Goal: Transaction & Acquisition: Download file/media

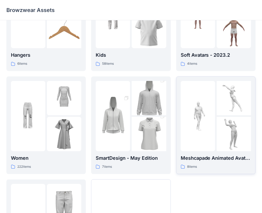
scroll to position [80, 0]
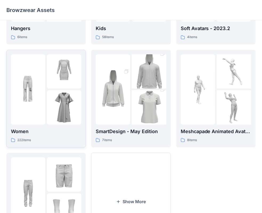
click at [38, 135] on div "Women 222 items" at bounding box center [46, 135] width 70 height 15
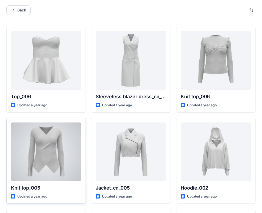
click at [46, 156] on div at bounding box center [46, 152] width 70 height 59
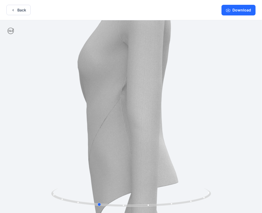
drag, startPoint x: 56, startPoint y: 197, endPoint x: 183, endPoint y: 183, distance: 127.9
click at [183, 183] on div at bounding box center [131, 117] width 262 height 194
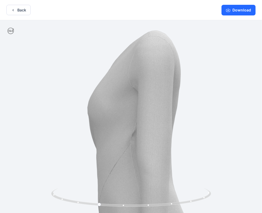
drag, startPoint x: 178, startPoint y: 115, endPoint x: 188, endPoint y: 166, distance: 51.3
click at [188, 166] on img at bounding box center [141, 163] width 314 height 314
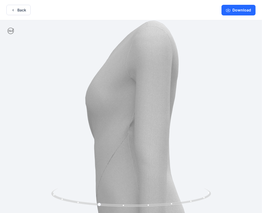
drag, startPoint x: 182, startPoint y: 108, endPoint x: 179, endPoint y: 158, distance: 50.5
click at [179, 157] on img at bounding box center [139, 154] width 314 height 314
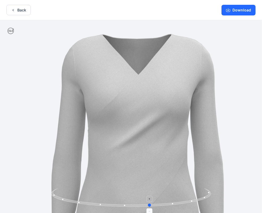
drag, startPoint x: 100, startPoint y: 205, endPoint x: 150, endPoint y: 205, distance: 50.1
click at [150, 205] on circle at bounding box center [149, 205] width 3 height 3
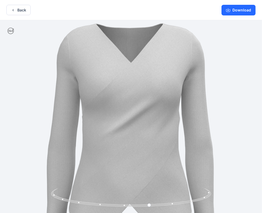
drag, startPoint x: 181, startPoint y: 153, endPoint x: 174, endPoint y: 153, distance: 6.9
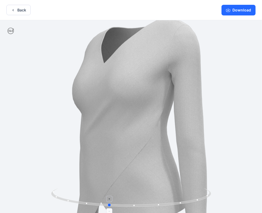
drag, startPoint x: 150, startPoint y: 206, endPoint x: 109, endPoint y: 203, distance: 41.2
click at [109, 203] on icon at bounding box center [131, 198] width 161 height 20
click at [245, 12] on button "Download" at bounding box center [239, 10] width 34 height 11
click at [239, 10] on button "Download" at bounding box center [239, 10] width 34 height 11
click at [22, 11] on button "Back" at bounding box center [18, 10] width 24 height 10
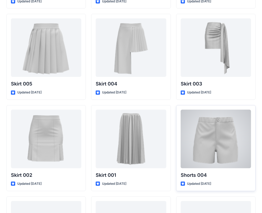
scroll to position [2832, 0]
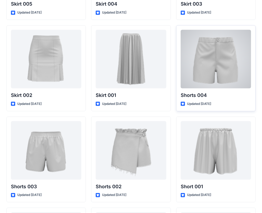
drag, startPoint x: 201, startPoint y: 79, endPoint x: 202, endPoint y: 69, distance: 10.0
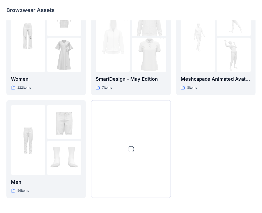
scroll to position [80, 0]
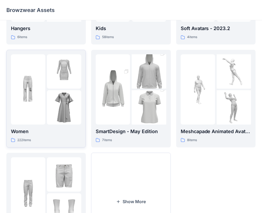
click at [26, 108] on div at bounding box center [28, 89] width 34 height 70
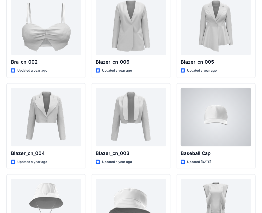
scroll to position [560, 0]
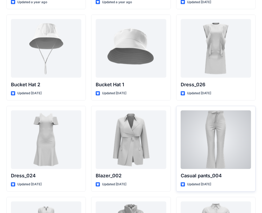
click at [218, 143] on div at bounding box center [216, 140] width 70 height 59
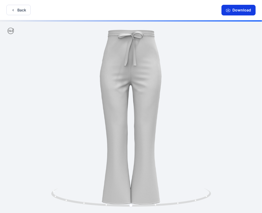
click at [238, 10] on button "Download" at bounding box center [239, 10] width 34 height 11
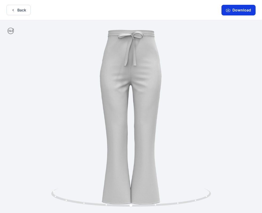
click at [238, 10] on button "Download" at bounding box center [239, 10] width 34 height 11
click at [17, 12] on button "Back" at bounding box center [18, 10] width 24 height 10
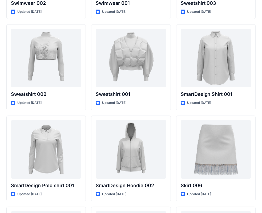
scroll to position [2586, 0]
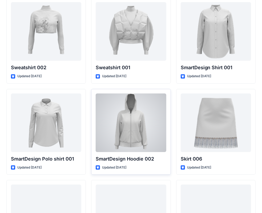
click at [130, 133] on div at bounding box center [131, 123] width 70 height 59
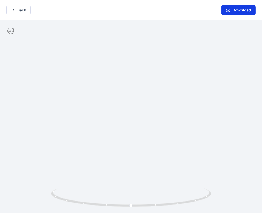
click at [240, 10] on button "Download" at bounding box center [239, 10] width 34 height 11
click at [237, 11] on button "Download" at bounding box center [239, 10] width 34 height 11
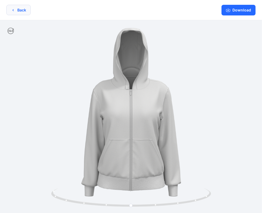
click at [25, 11] on button "Back" at bounding box center [18, 10] width 24 height 10
